Goal: Understand process/instructions

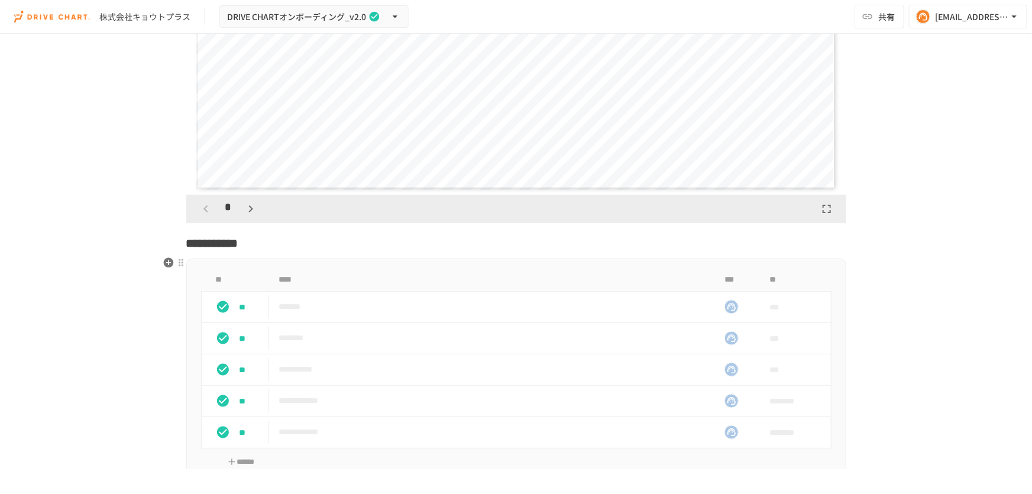
scroll to position [2743, 0]
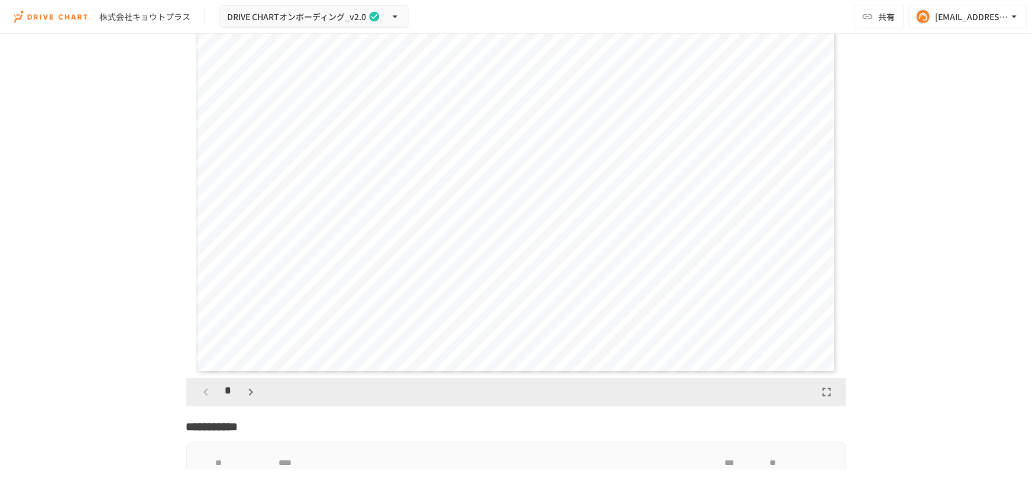
click at [244, 392] on icon "button" at bounding box center [251, 392] width 14 height 14
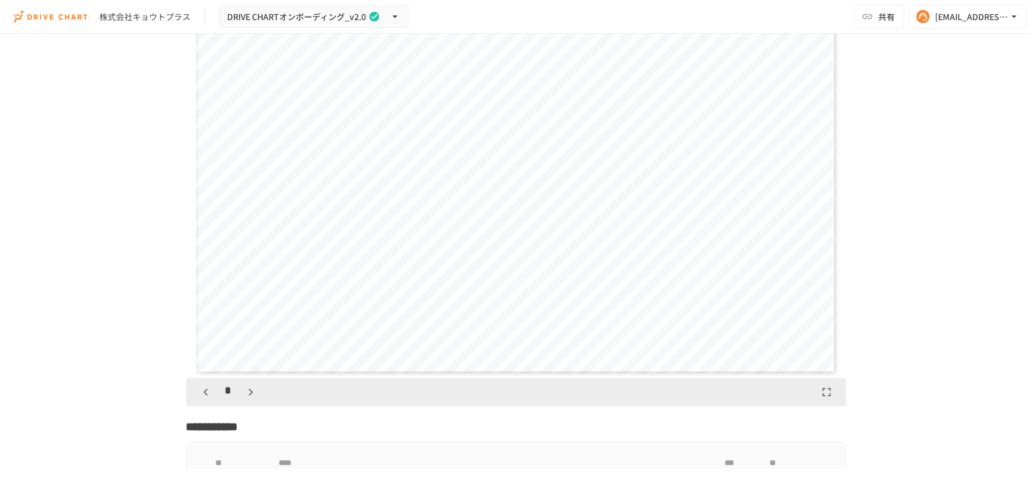
click at [244, 392] on icon "button" at bounding box center [251, 392] width 14 height 14
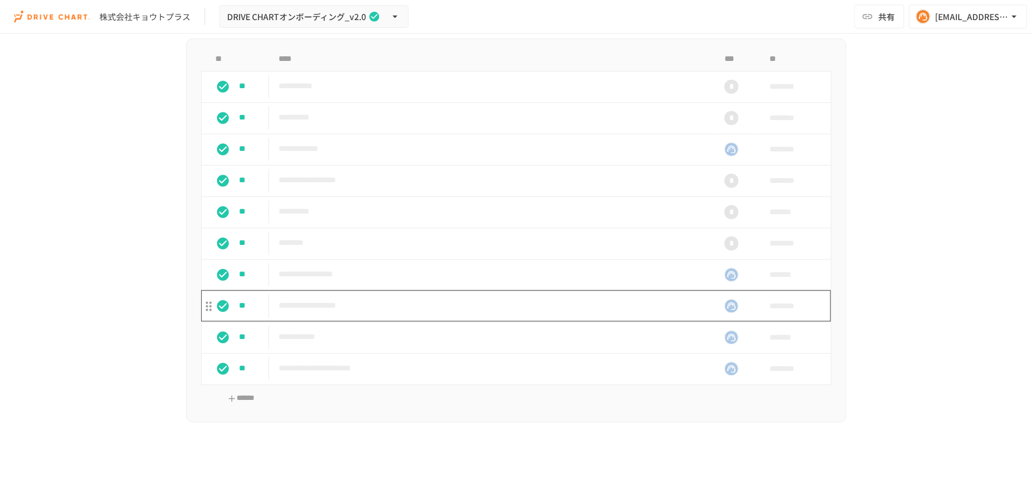
scroll to position [3423, 0]
